Goal: Obtain resource: Obtain resource

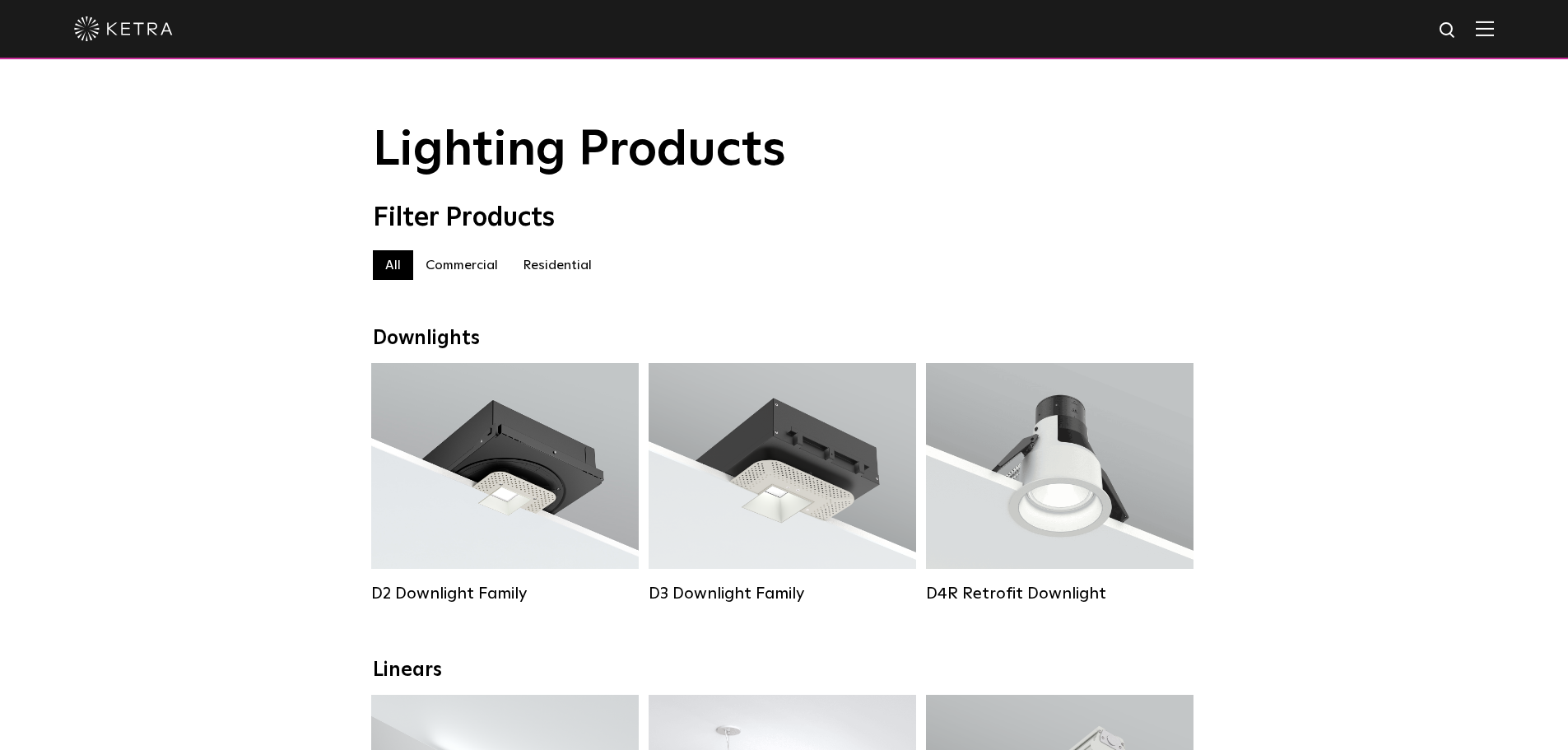
select select "Lighting Designer"
select select "[GEOGRAPHIC_DATA]"
select select "Lighting Designer"
select select "[GEOGRAPHIC_DATA]"
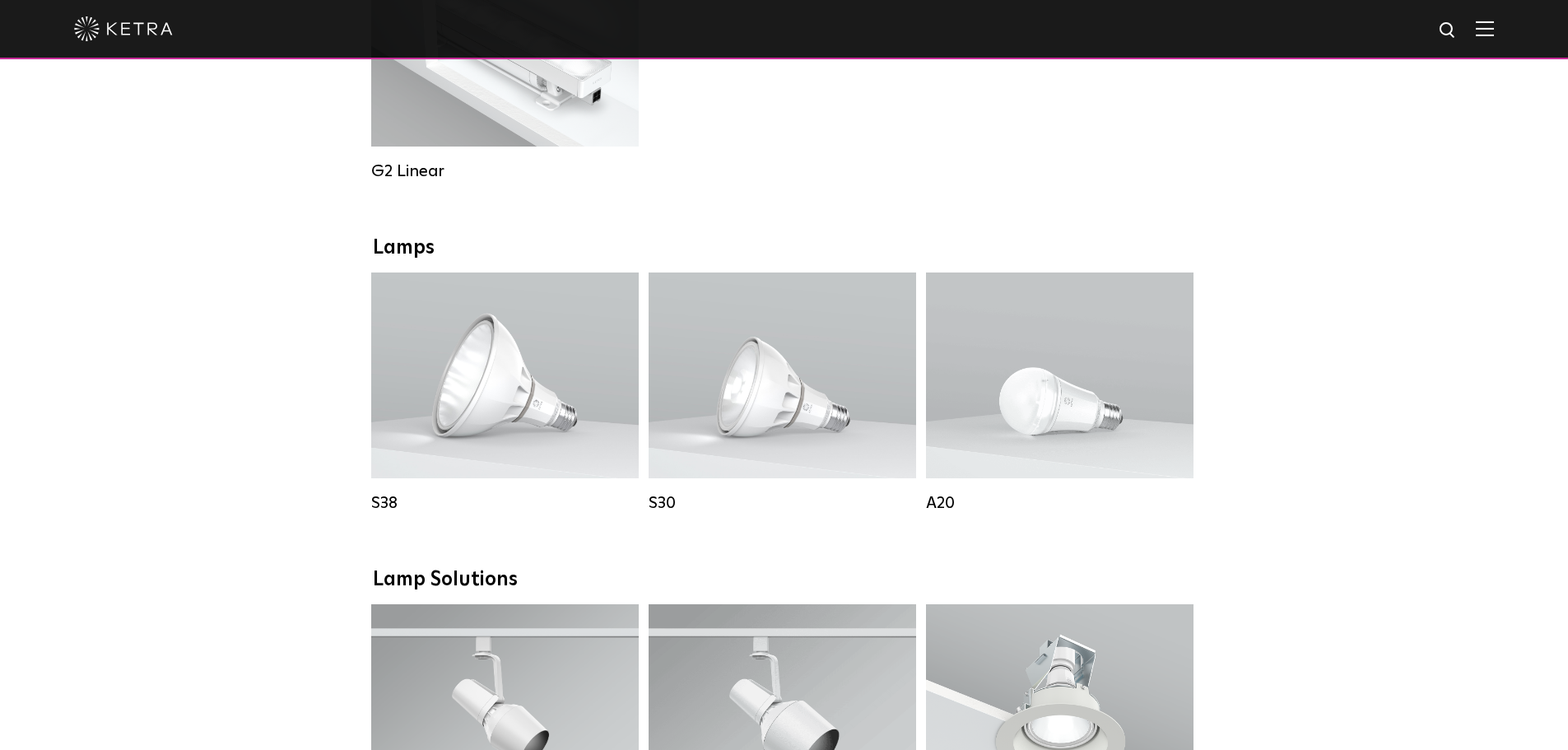
scroll to position [1070, 0]
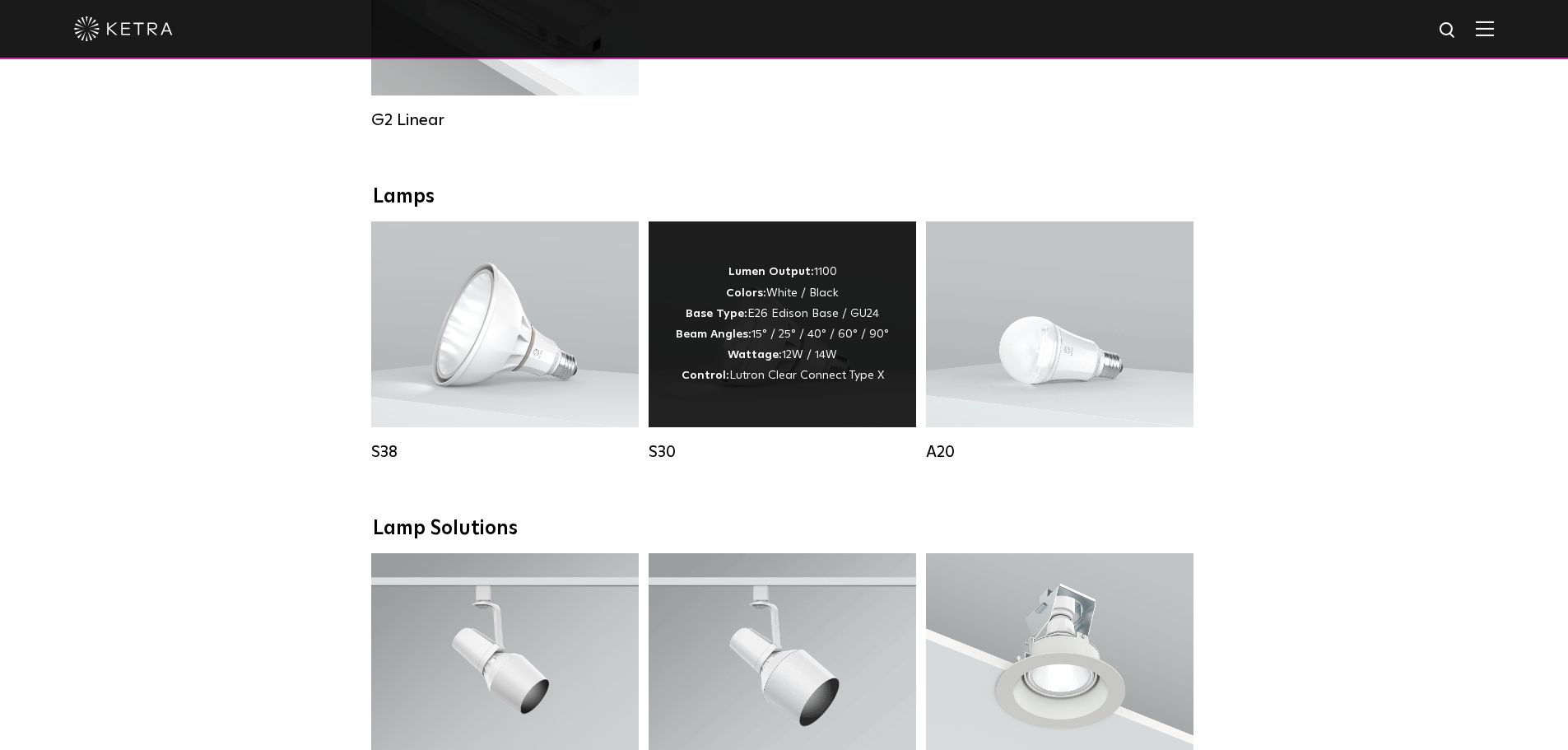
click at [690, 364] on div "Lumen Output: 1100 Colors: White / Black Base Type: E26 Edison Base / GU24 Beam…" at bounding box center [781, 324] width 213 height 124
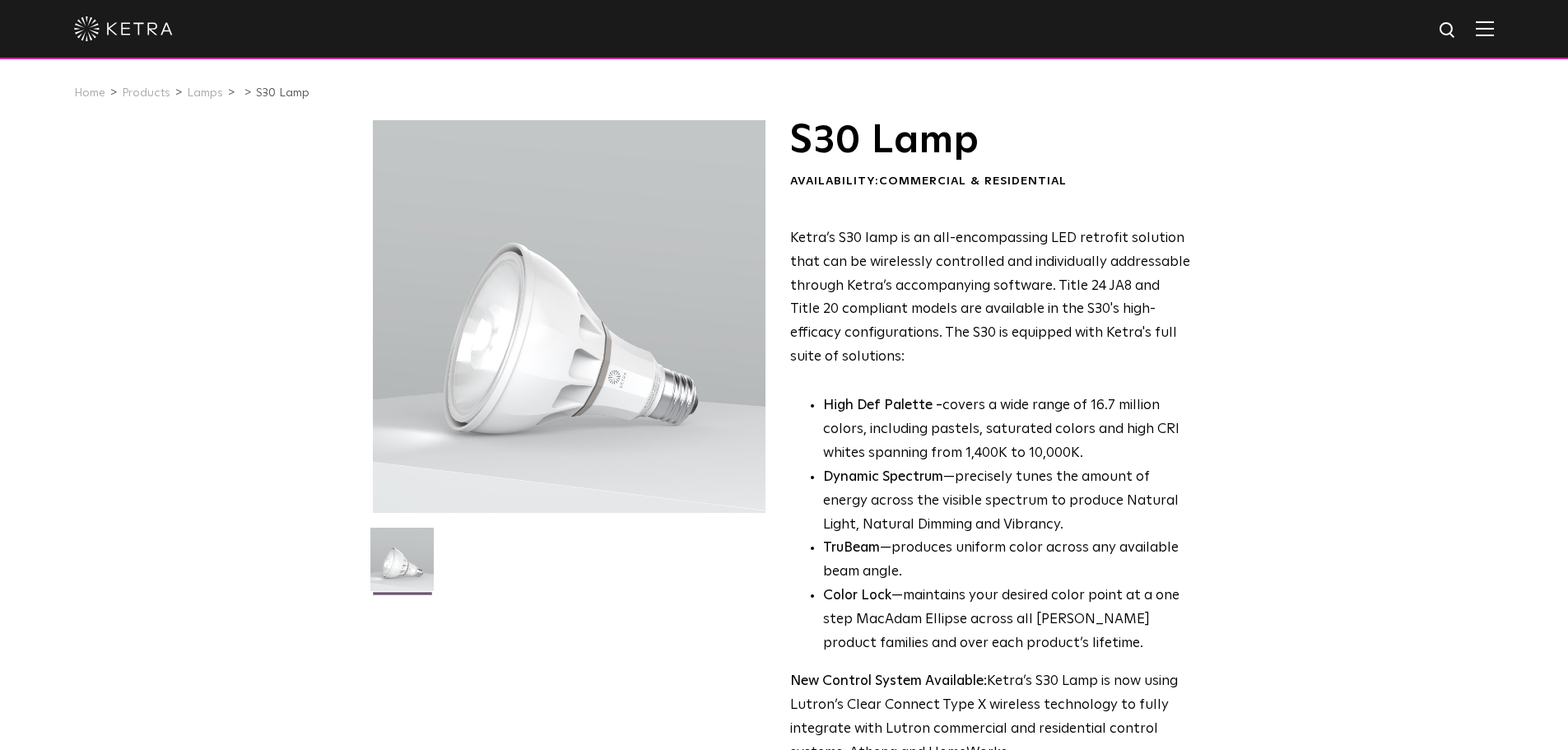
select select "Lighting Designer"
select select "[GEOGRAPHIC_DATA]"
select select "Lighting Designer"
select select "[GEOGRAPHIC_DATA]"
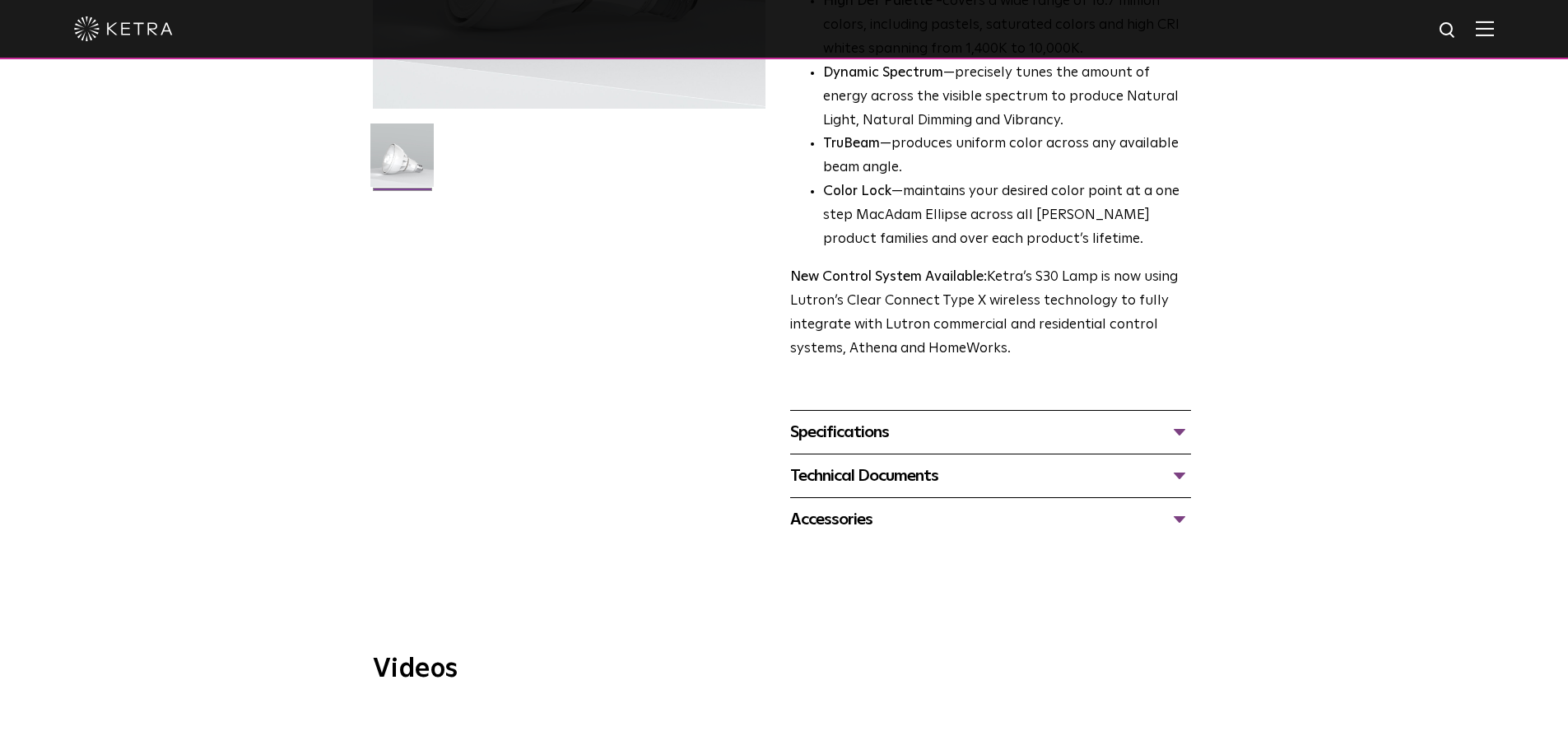
scroll to position [494, 0]
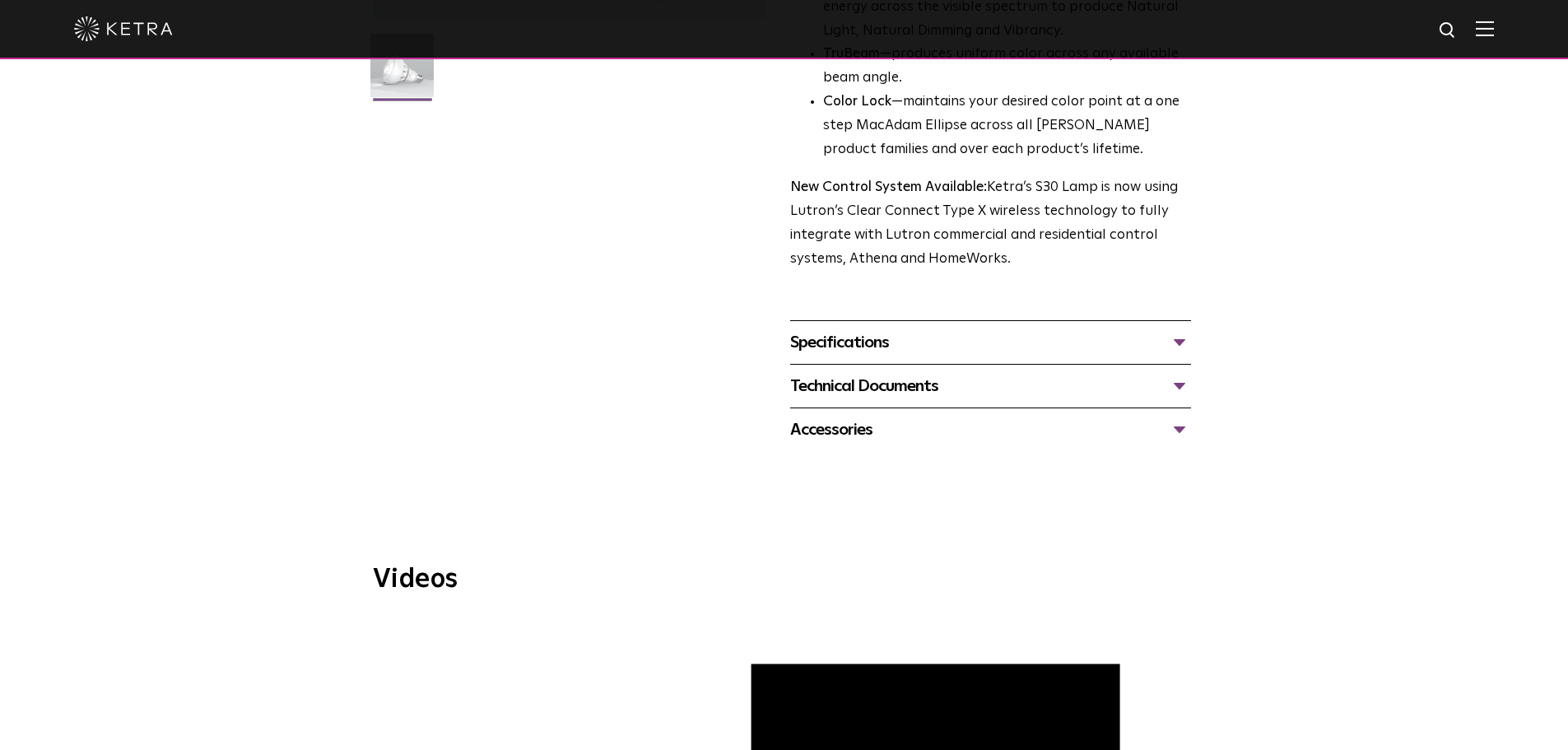
click at [1181, 384] on div "Technical Documents" at bounding box center [991, 386] width 401 height 26
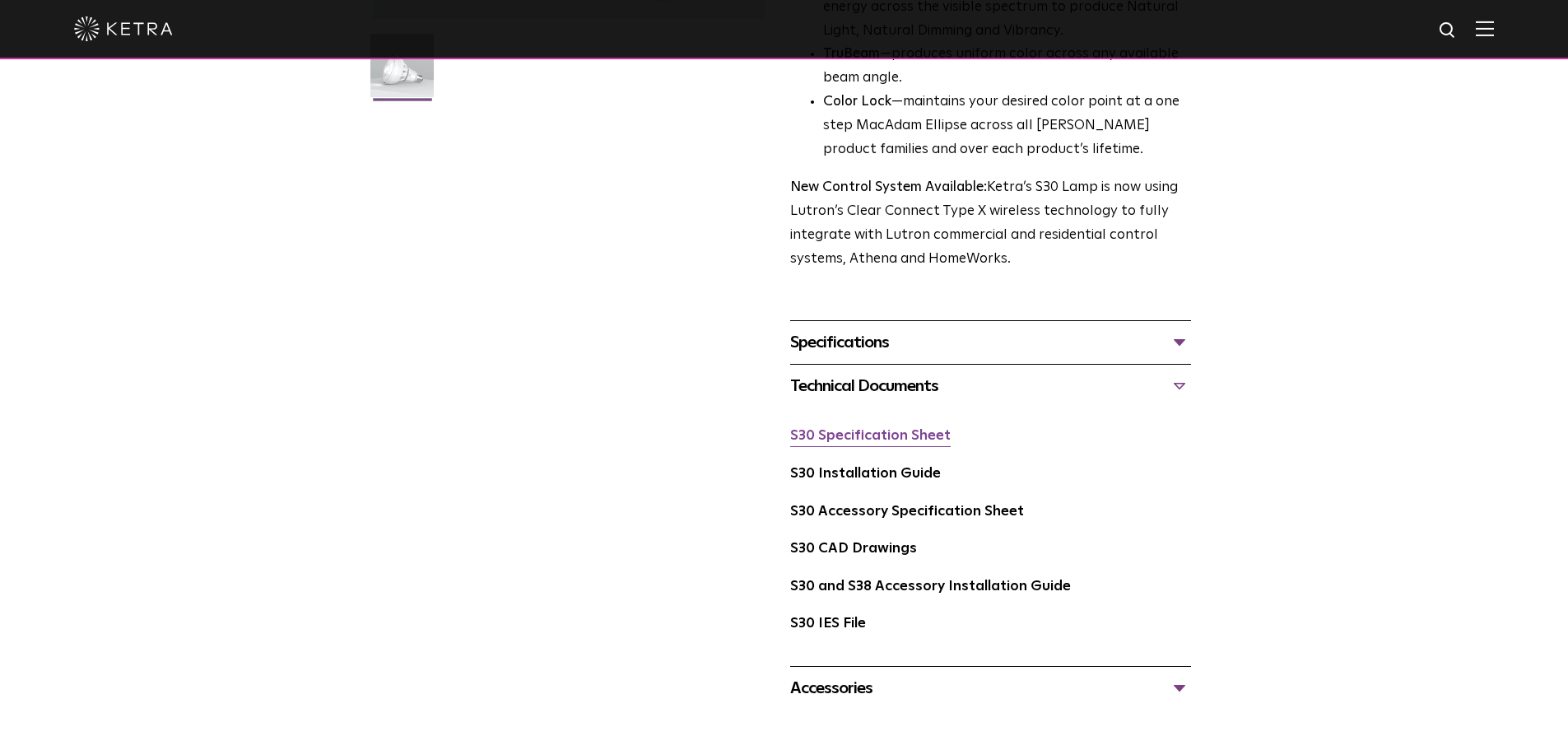
click at [881, 433] on link "S30 Specification Sheet" at bounding box center [870, 436] width 160 height 14
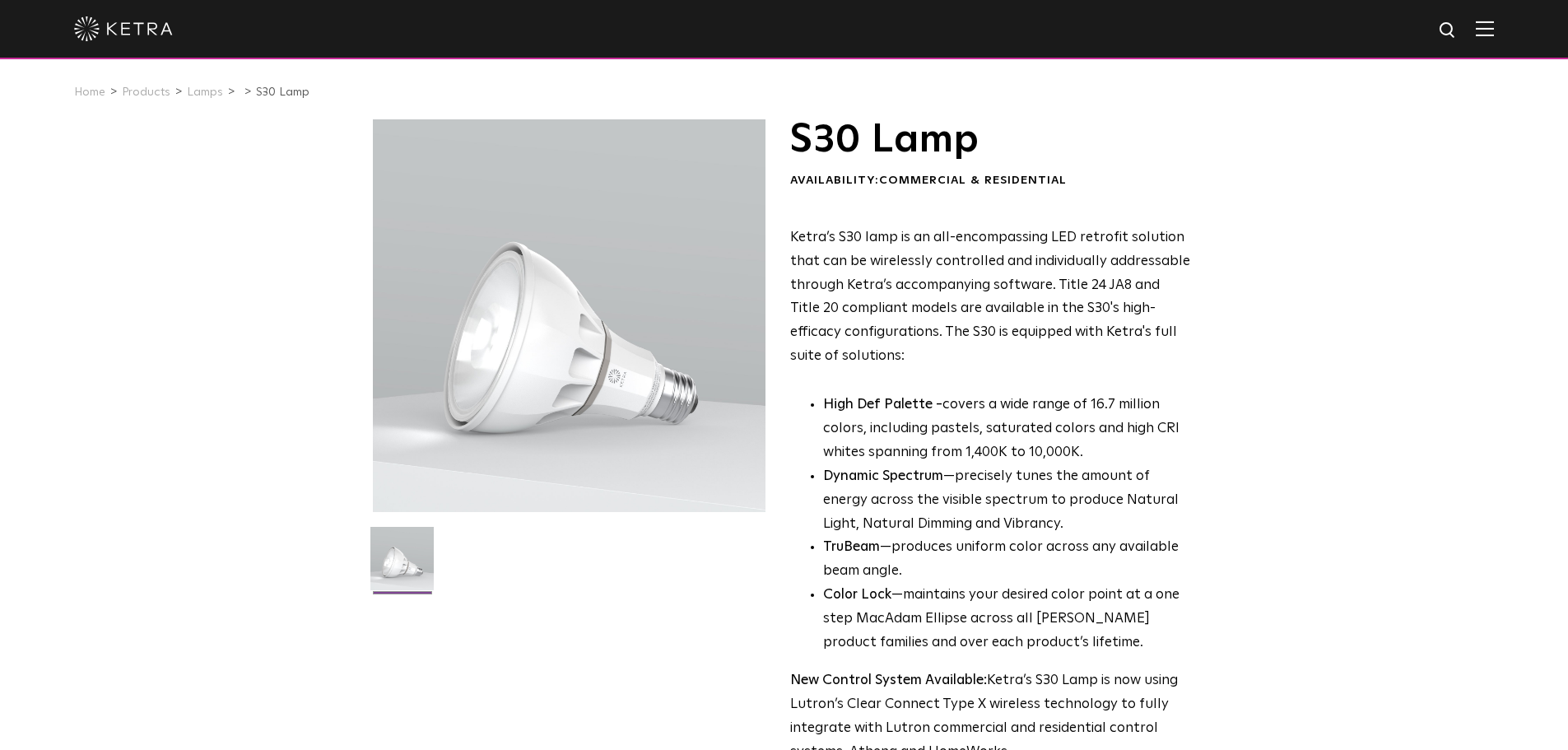
scroll to position [0, 0]
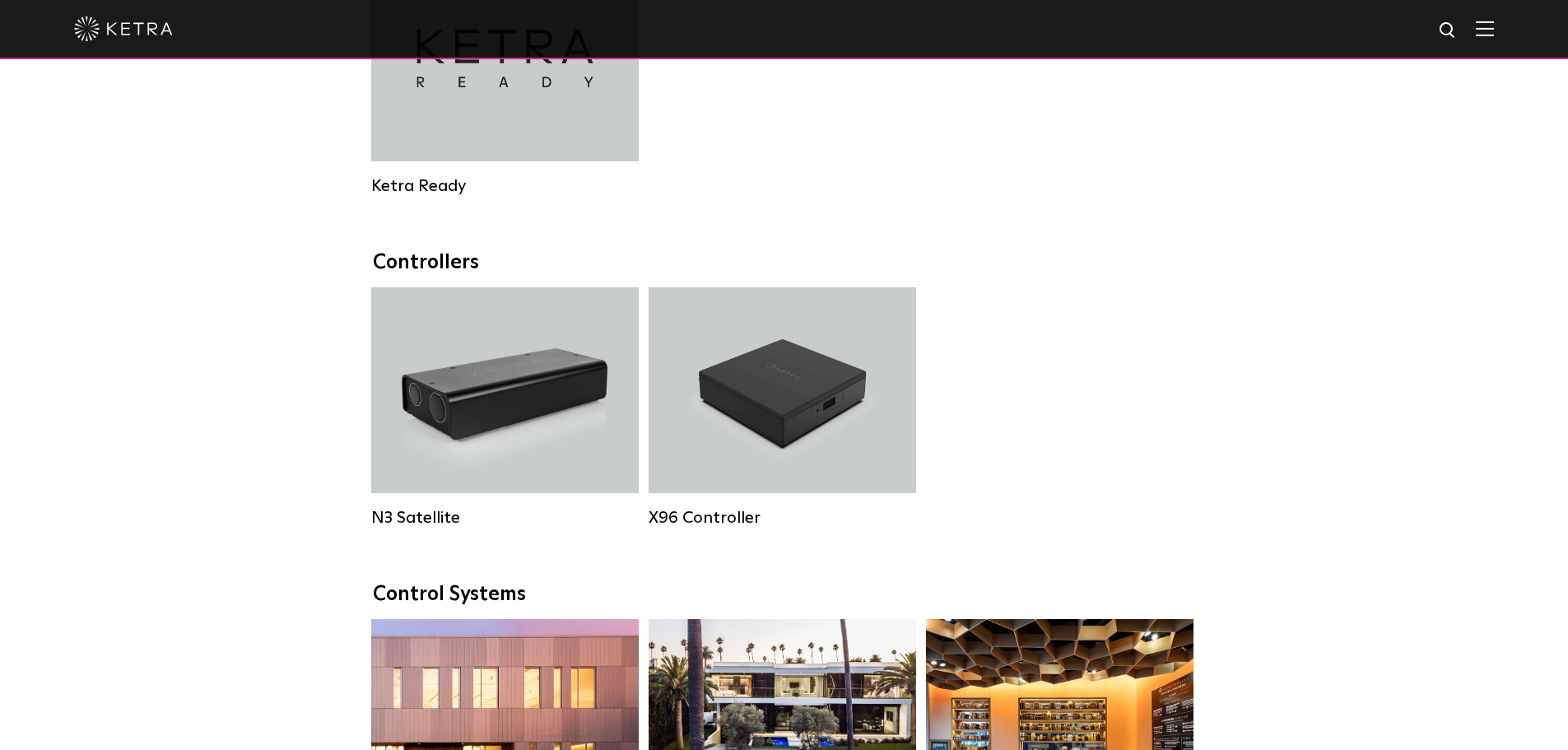
select select "Lighting Designer"
select select "[GEOGRAPHIC_DATA]"
select select "Lighting Designer"
select select "[GEOGRAPHIC_DATA]"
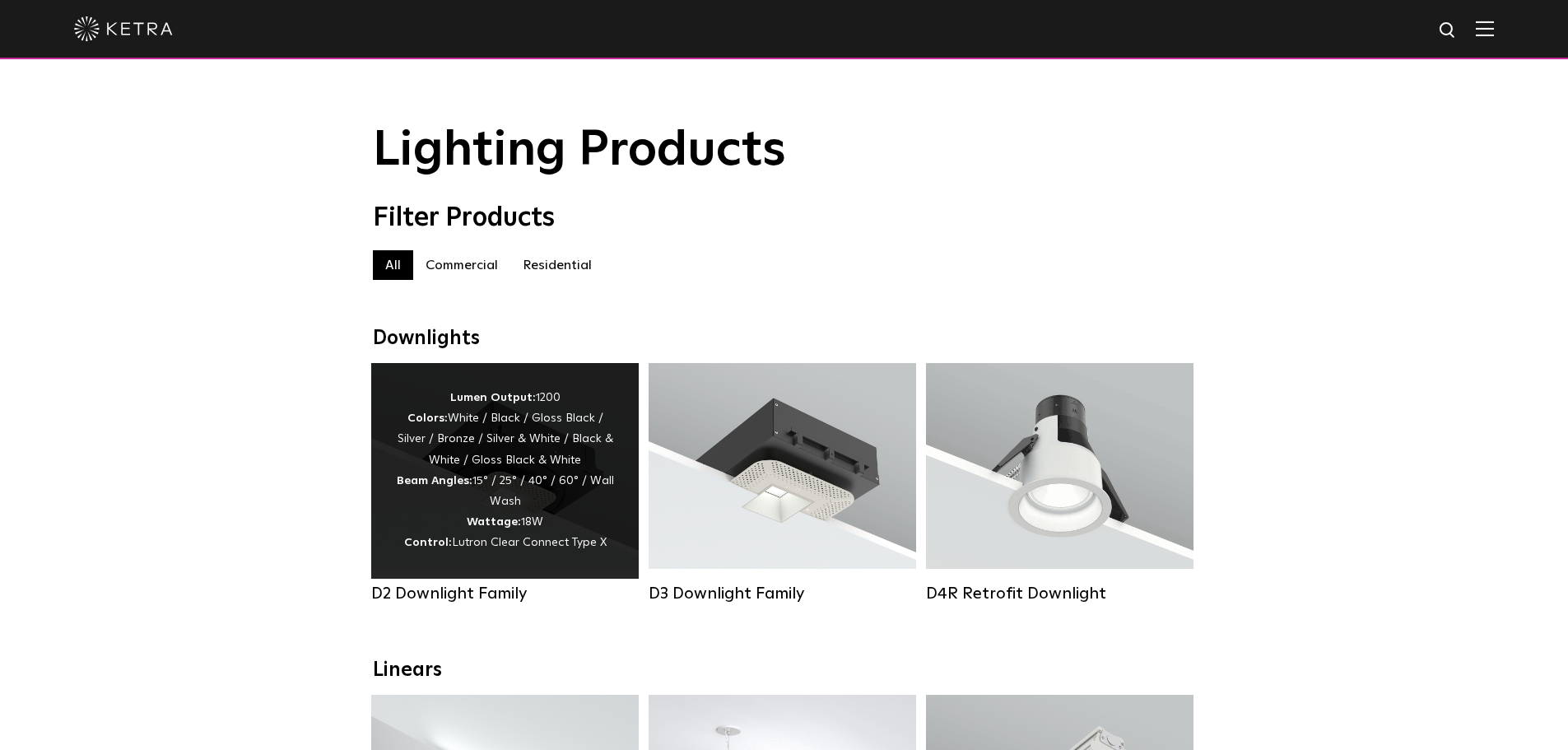
click at [530, 496] on div "Lumen Output: 1200 Colors: White / Black / Gloss Black / Silver / Bronze / Silv…" at bounding box center [504, 470] width 218 height 166
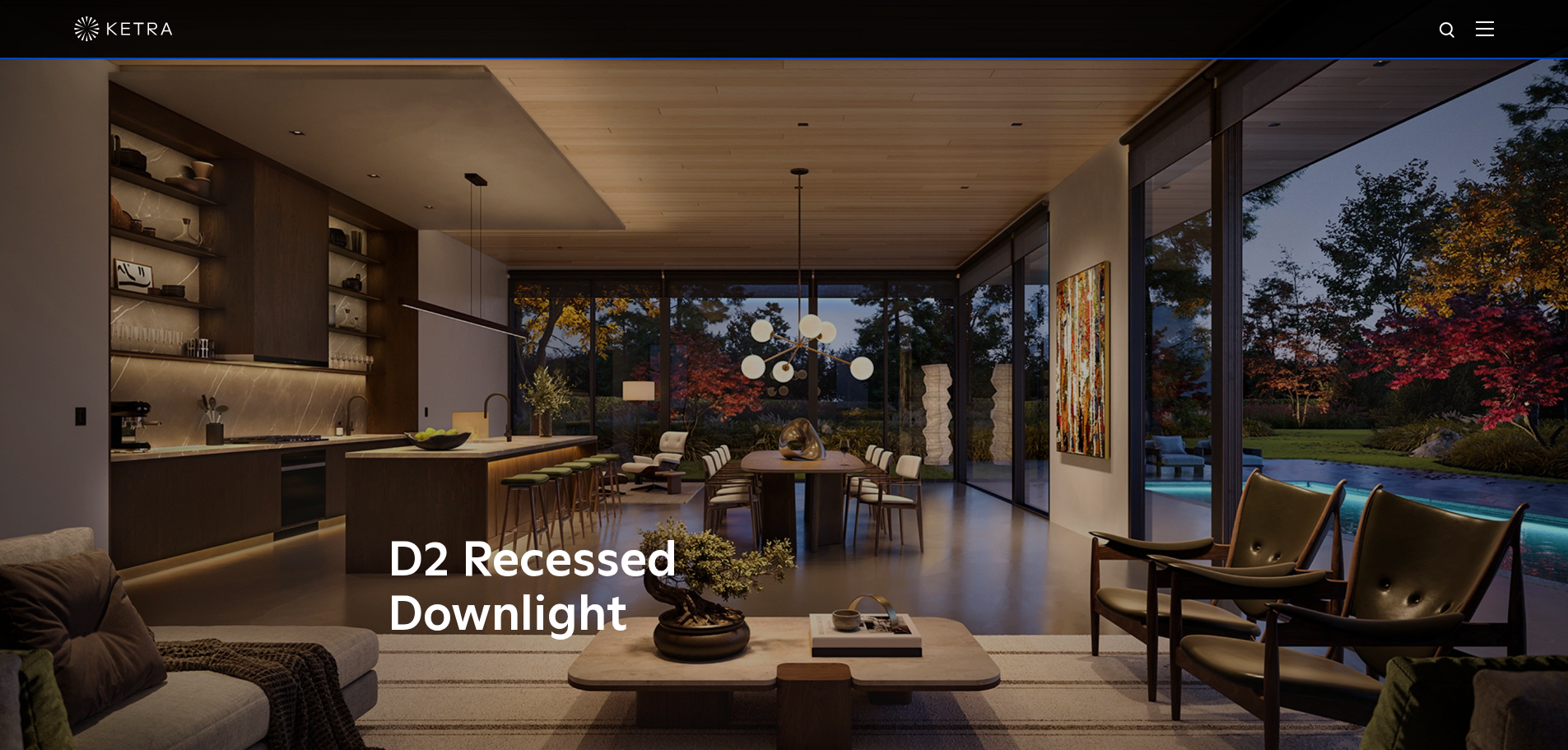
select select "Lighting Designer"
select select "[GEOGRAPHIC_DATA]"
select select "Lighting Designer"
select select "[GEOGRAPHIC_DATA]"
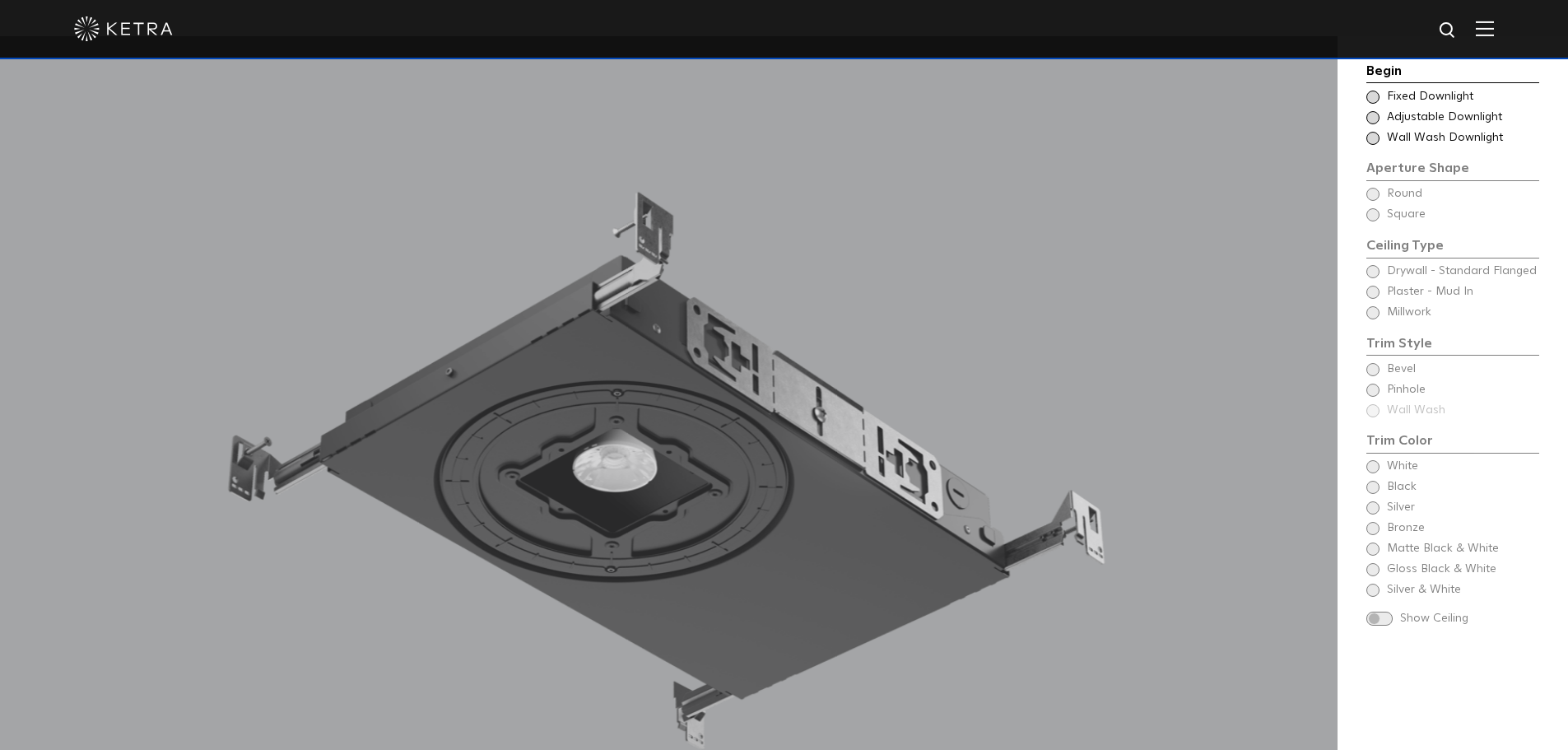
scroll to position [1728, 0]
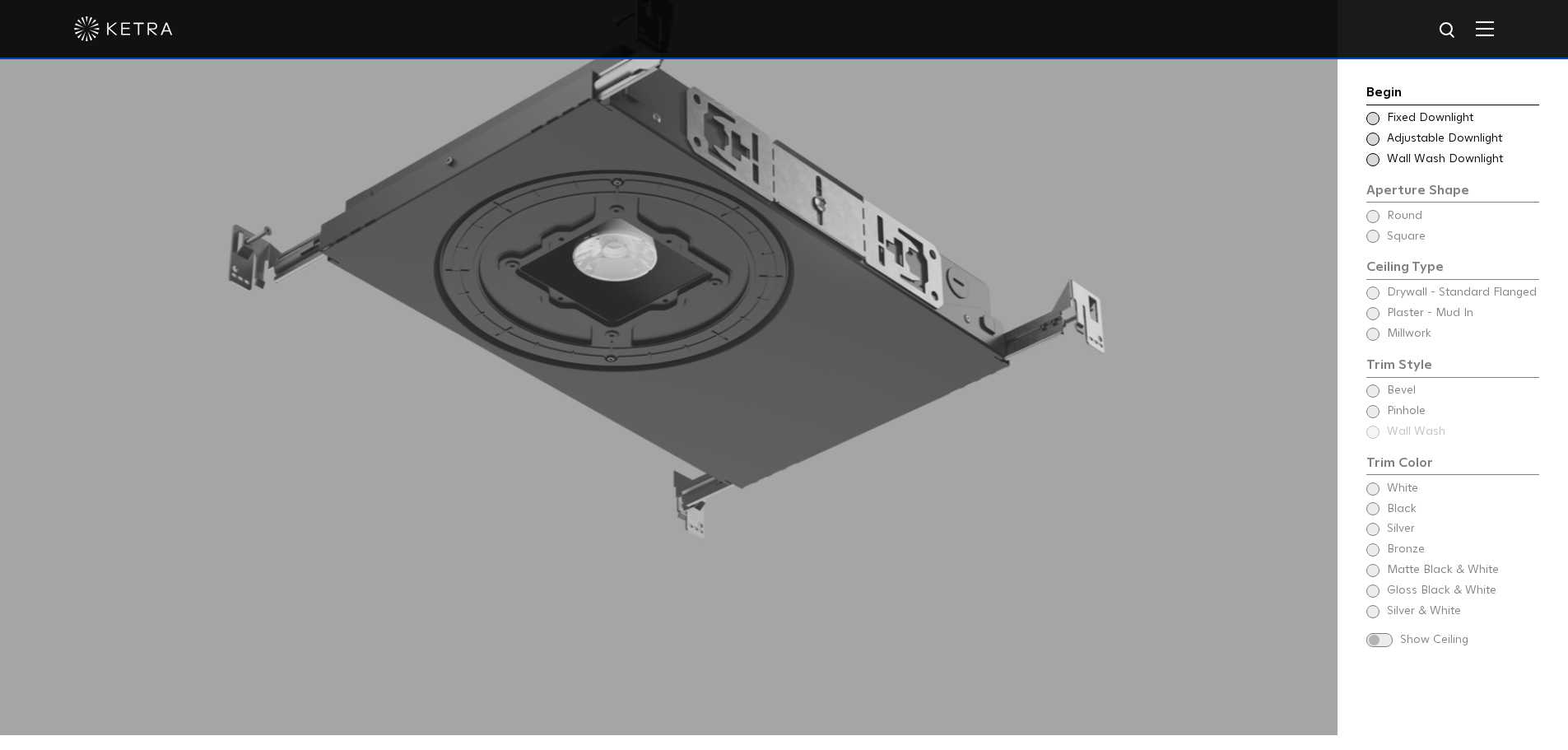
click at [1371, 163] on span at bounding box center [1372, 159] width 13 height 13
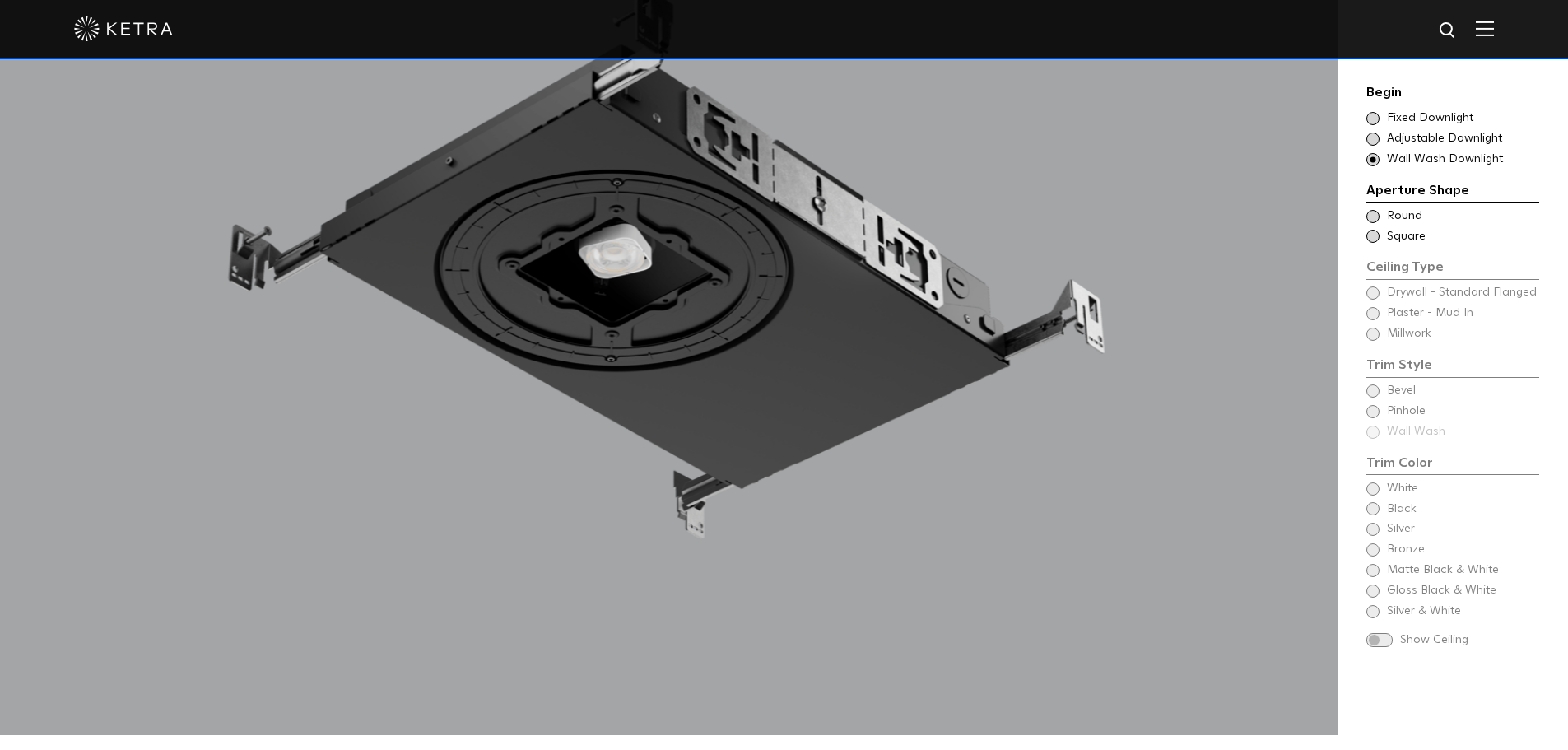
click at [1373, 214] on span at bounding box center [1372, 216] width 13 height 13
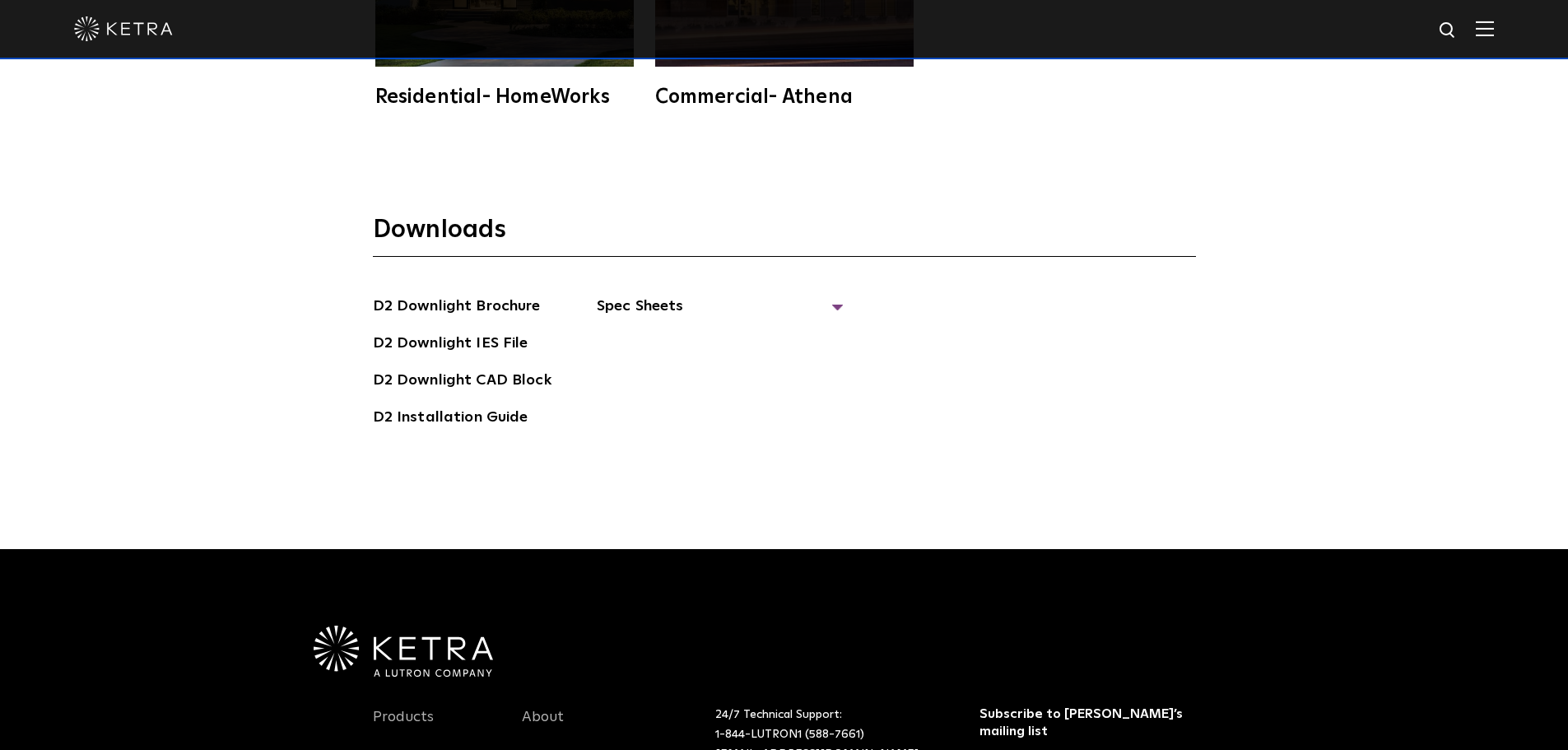
scroll to position [4774, 0]
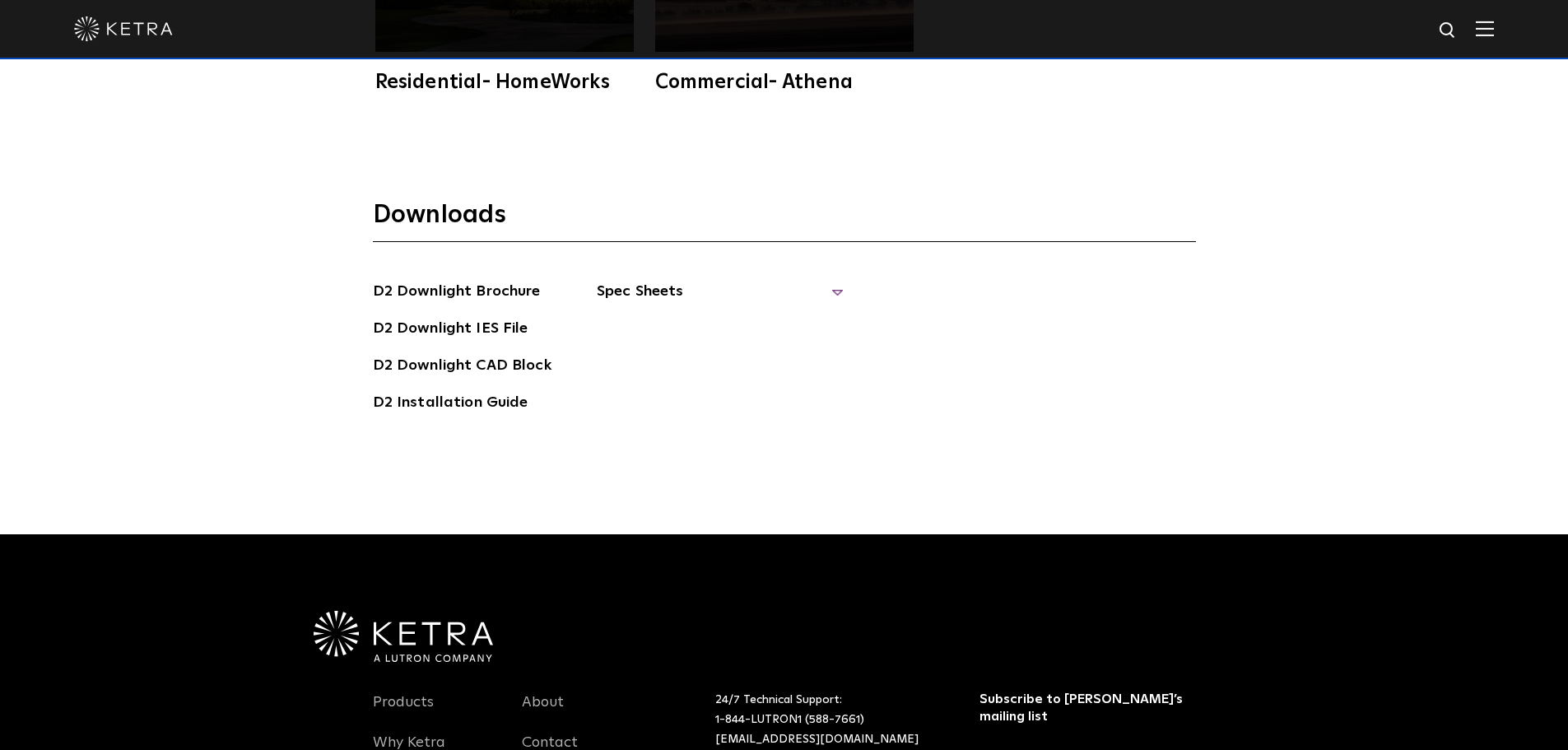
click at [831, 280] on span "Spec Sheets" at bounding box center [720, 298] width 247 height 36
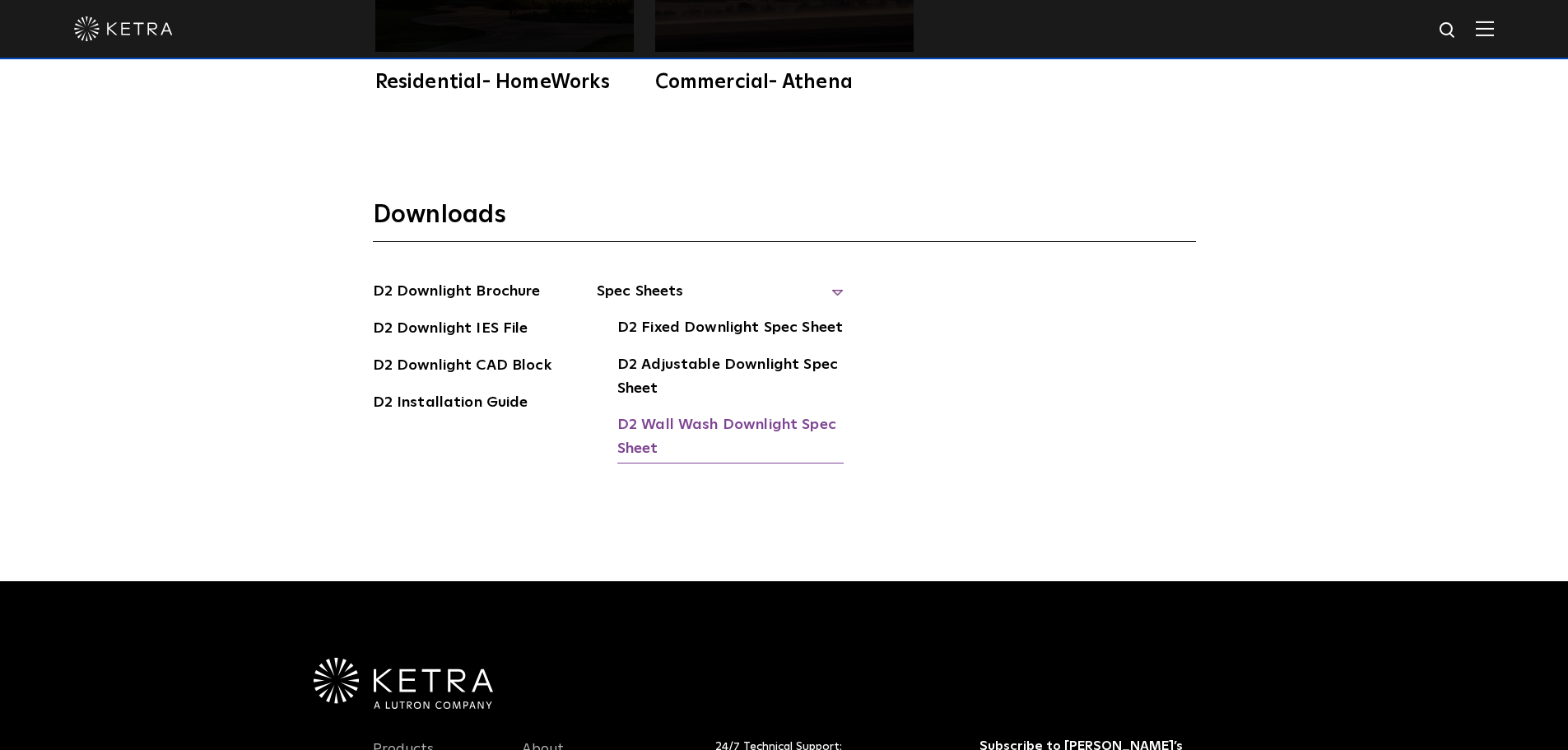
click at [689, 413] on link "D2 Wall Wash Downlight Spec Sheet" at bounding box center [730, 438] width 227 height 50
